Goal: Information Seeking & Learning: Learn about a topic

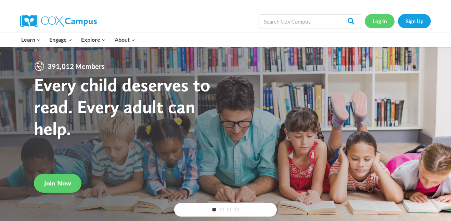
click at [381, 23] on link "Log In" at bounding box center [380, 21] width 30 height 14
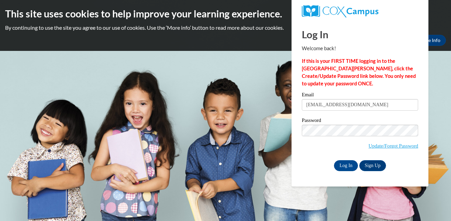
click at [351, 162] on input "Log In" at bounding box center [346, 165] width 24 height 11
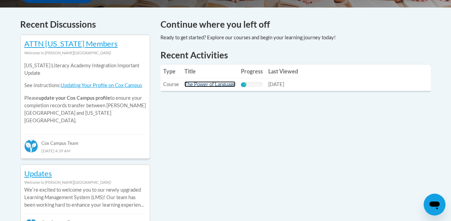
click at [222, 84] on link "The Power of Language" at bounding box center [209, 84] width 51 height 6
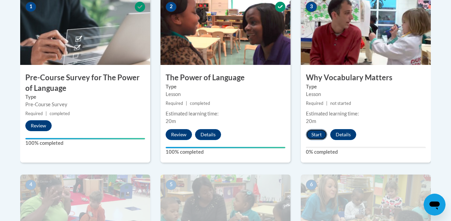
click at [313, 132] on button "Start" at bounding box center [316, 134] width 21 height 11
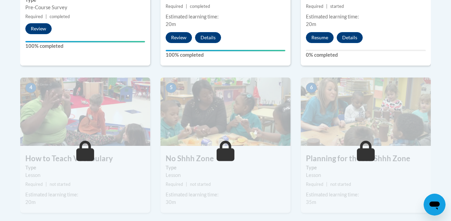
scroll to position [337, 0]
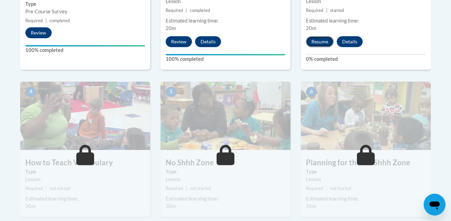
click at [324, 45] on button "Resume" at bounding box center [320, 41] width 28 height 11
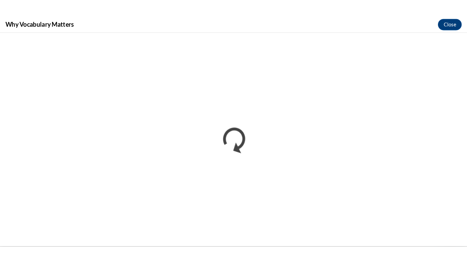
scroll to position [0, 0]
